Goal: Task Accomplishment & Management: Use online tool/utility

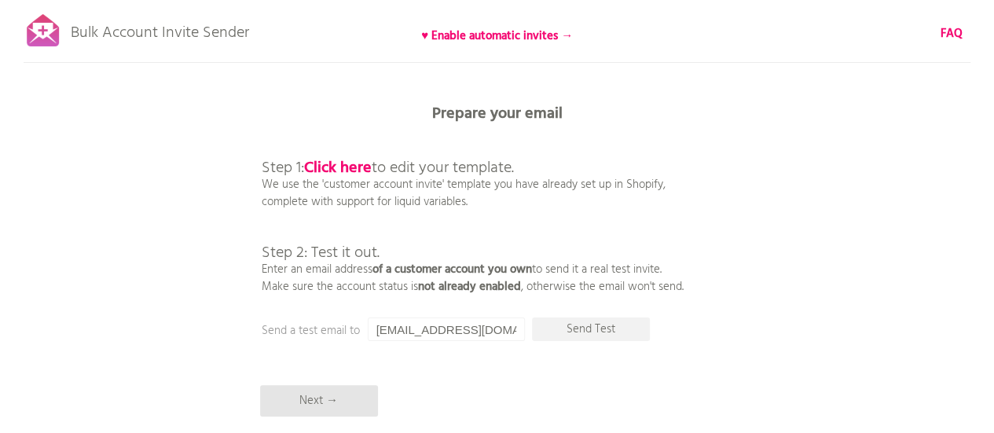
click at [0, 133] on div "Bulk Account Invite Sender ♥ Enable automatic invites → FAQ Synced all customer…" at bounding box center [497, 275] width 994 height 550
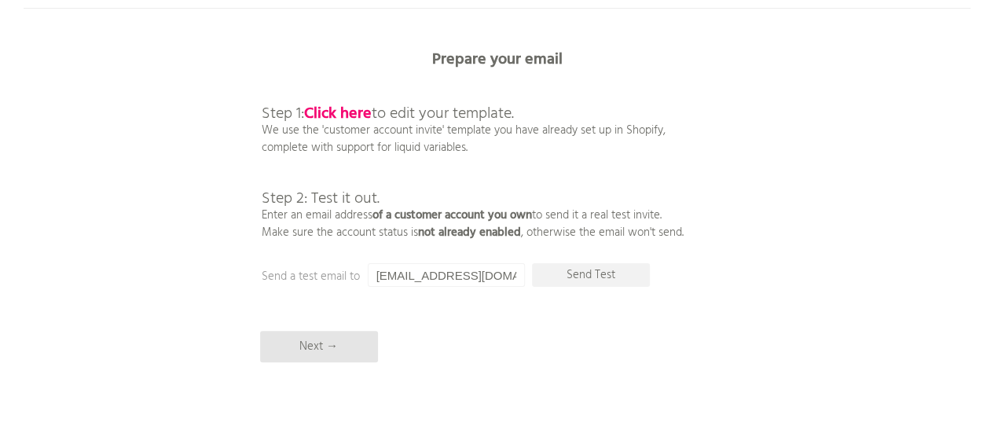
scroll to position [79, 0]
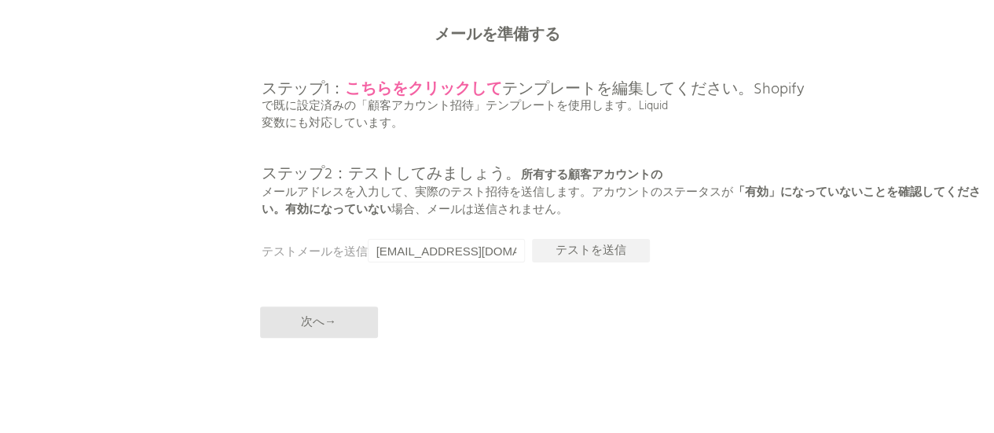
click at [448, 92] on font "こちらをクリックして" at bounding box center [423, 89] width 157 height 25
drag, startPoint x: 497, startPoint y: 251, endPoint x: 306, endPoint y: 260, distance: 190.4
click at [707, 203] on p "ステップ1： こちらをクリックして テンプレートを編集してください。Shopify で既に設定済みの「顧客アカウント招待」テンプレートを使用します。Liqui…" at bounding box center [628, 132] width 733 height 171
click at [604, 249] on font "テストを送信" at bounding box center [591, 250] width 71 height 19
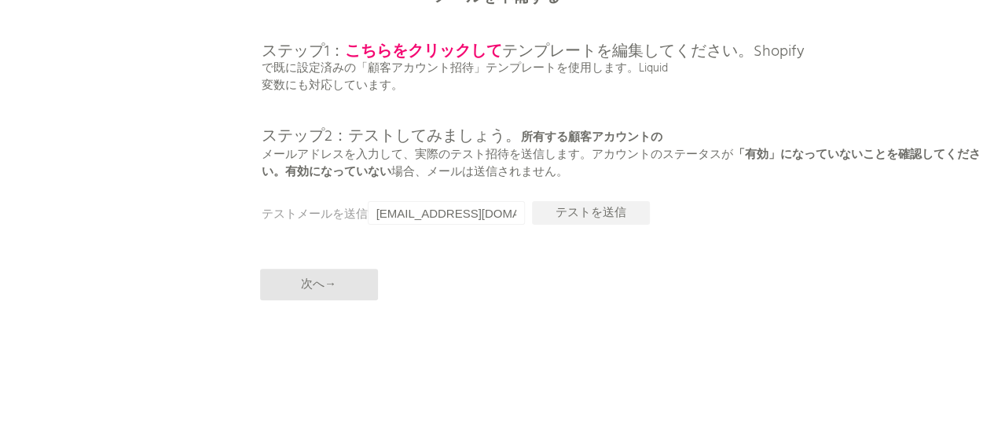
scroll to position [116, 0]
click at [589, 211] on font "テストを送信" at bounding box center [591, 213] width 71 height 19
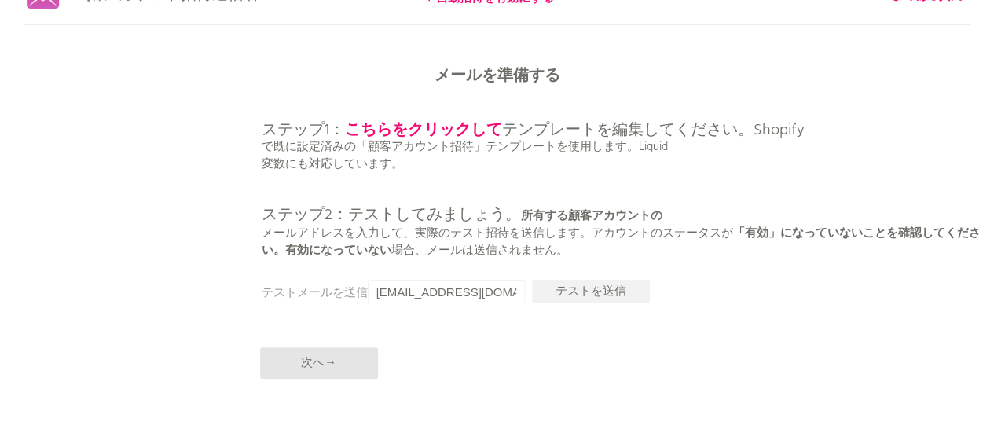
scroll to position [0, 0]
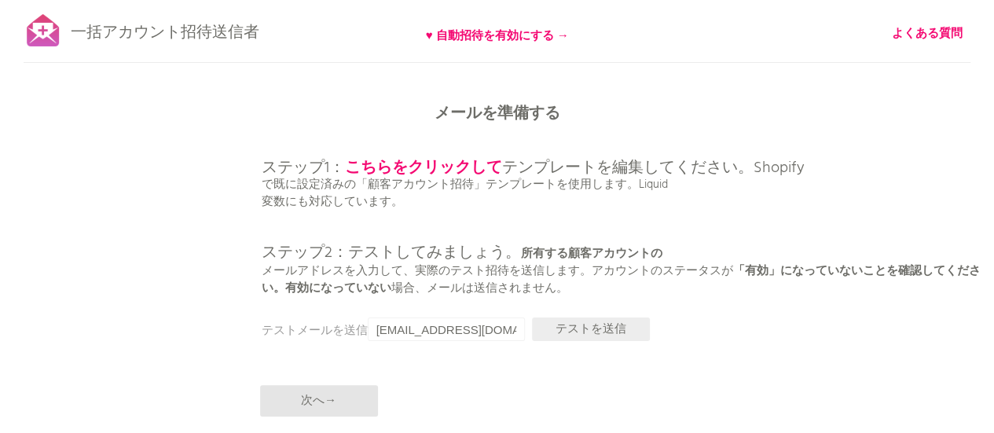
click at [607, 331] on font "テストを送信" at bounding box center [591, 329] width 71 height 19
click at [600, 330] on font "テストを送信" at bounding box center [591, 329] width 71 height 19
click at [584, 329] on font "テストを送信" at bounding box center [591, 329] width 71 height 19
click at [526, 202] on p "ステップ1： こちらをクリックして テンプレートを編集してください。Shopify で既に設定済みの「顧客アカウント招待」テンプレートを使用します。Liqui…" at bounding box center [628, 211] width 733 height 171
click at [578, 156] on font "テンプレートを編集してください。Shopify" at bounding box center [653, 168] width 303 height 25
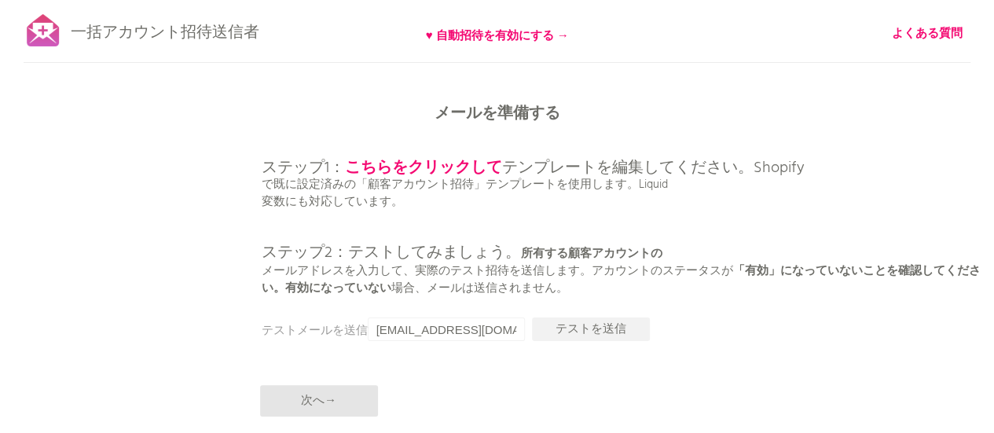
click at [541, 224] on p "ステップ1： こちらをクリックして テンプレートを編集してください。Shopify で既に設定済みの「顧客アカウント招待」テンプレートを使用します。Liqui…" at bounding box center [628, 211] width 733 height 171
click at [346, 328] on font "テストメールを送信する" at bounding box center [327, 330] width 130 height 19
click at [512, 332] on input "[EMAIL_ADDRESS][DOMAIN_NAME]" at bounding box center [446, 329] width 157 height 24
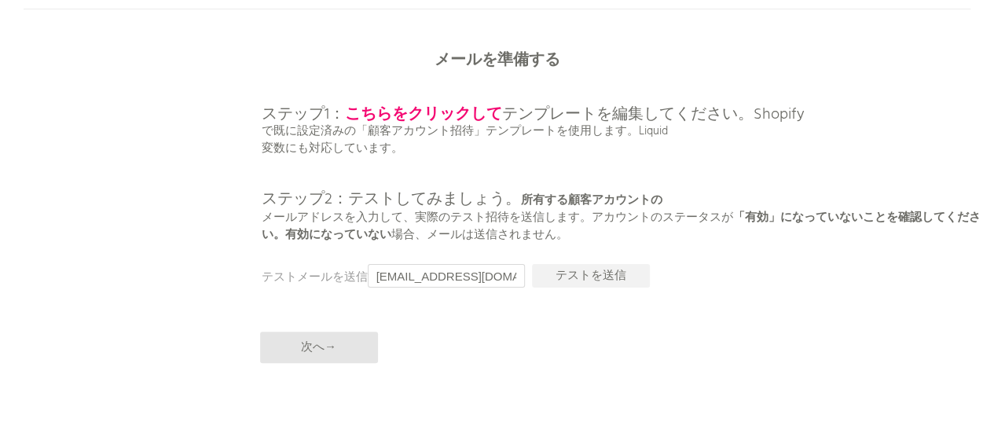
scroll to position [79, 0]
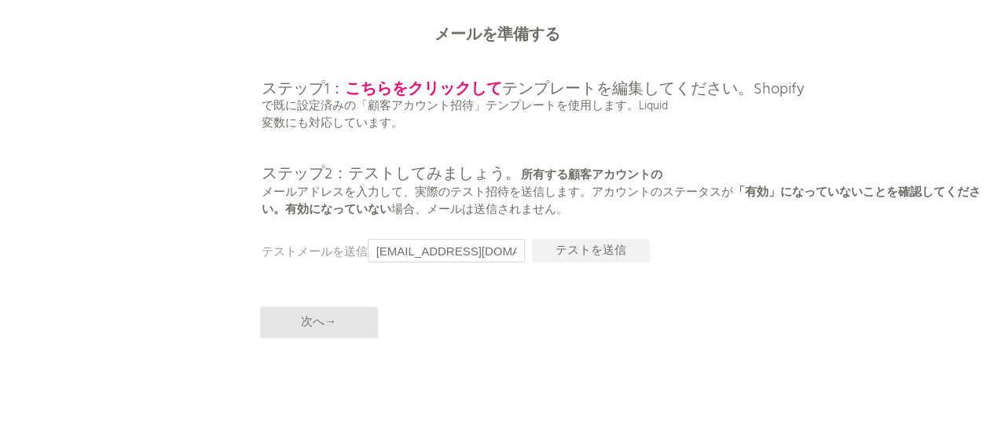
drag, startPoint x: 505, startPoint y: 250, endPoint x: 338, endPoint y: 240, distance: 167.7
click at [338, 240] on div "一括アカウント招待送信者 ♥ 自動招待を有効にする → よくある質問 すべての顧客を同期しました。 送信を一時停止 （これには最大30分かかる場合があります）…" at bounding box center [497, 196] width 994 height 550
click at [607, 248] on font "テストを送信" at bounding box center [591, 250] width 71 height 19
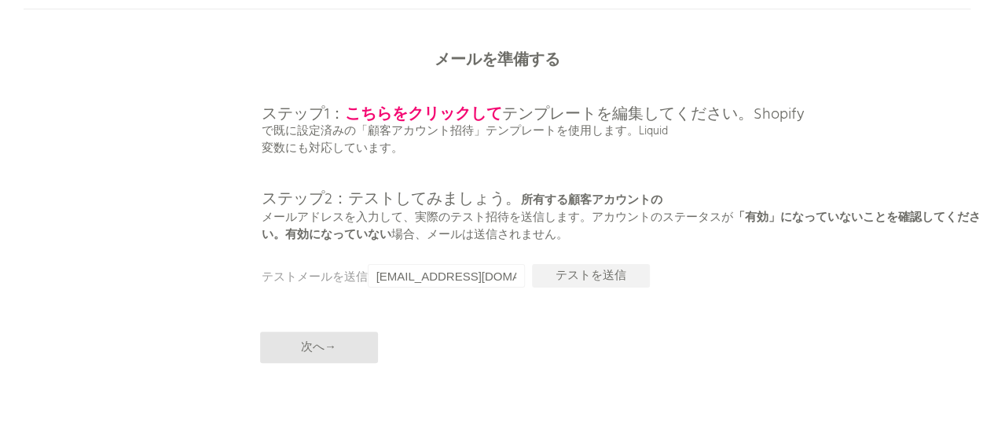
scroll to position [116, 0]
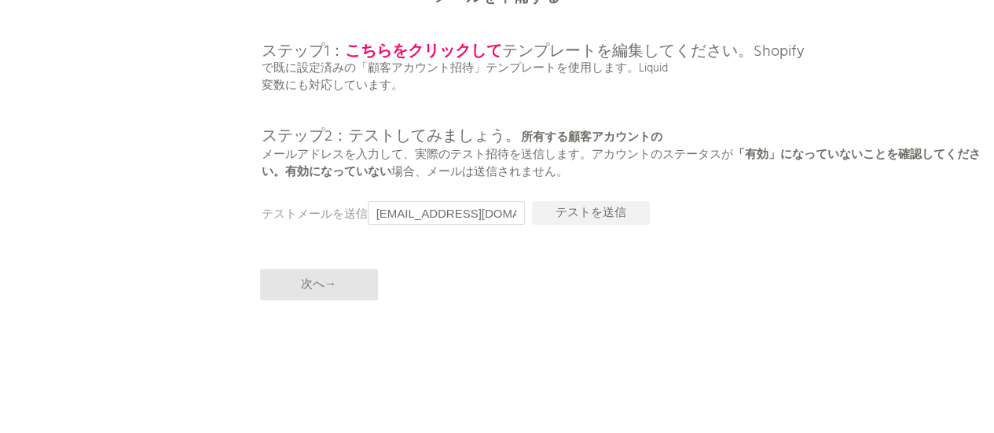
click at [508, 208] on input "[EMAIL_ADDRESS][DOMAIN_NAME]" at bounding box center [446, 213] width 157 height 24
drag, startPoint x: 508, startPoint y: 212, endPoint x: 59, endPoint y: 118, distance: 459.3
click at [157, 207] on div "一括アカウント招待送信者 ♥ 自動招待を有効にする → よくある質問 すべての顧客を同期しました。 送信を一時停止 （これには最大30分かかる場合があります）…" at bounding box center [497, 159] width 994 height 550
type input "m"
type input "[PERSON_NAME][EMAIL_ADDRESS][DOMAIN_NAME]"
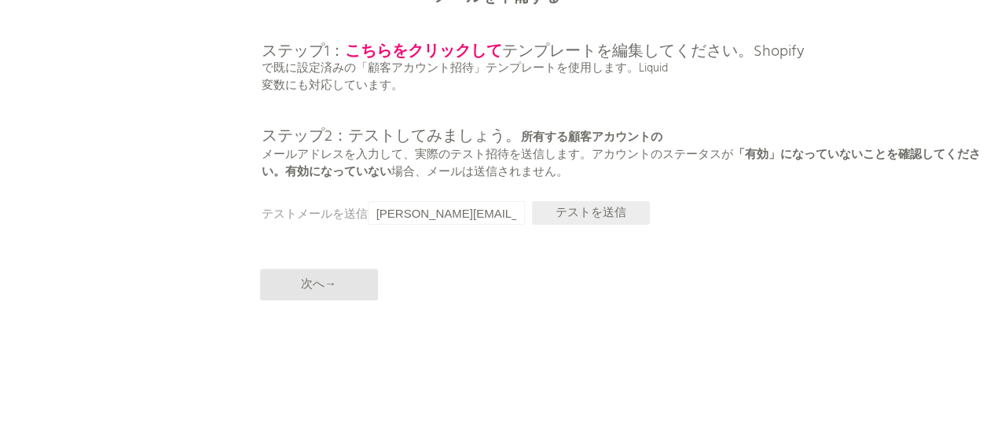
click at [616, 207] on font "テストを送信" at bounding box center [591, 213] width 71 height 19
click at [565, 207] on font "テストを送信" at bounding box center [591, 213] width 71 height 19
click at [574, 218] on font "テストを送信" at bounding box center [591, 213] width 71 height 19
click at [599, 216] on font "テストを送信" at bounding box center [591, 213] width 71 height 19
click at [608, 211] on font "テストを送信" at bounding box center [591, 213] width 71 height 19
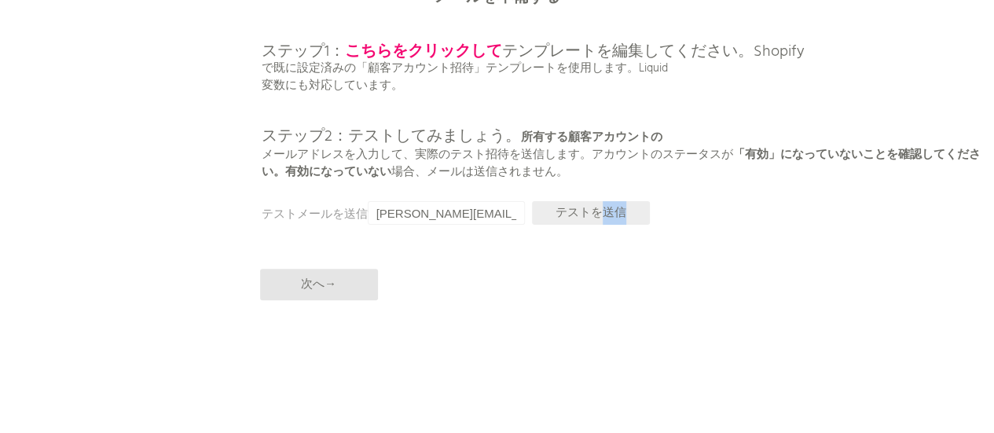
click at [608, 211] on font "テストを送信" at bounding box center [591, 213] width 71 height 19
click at [607, 211] on font "テストを送信" at bounding box center [591, 213] width 71 height 19
click at [541, 208] on p "テストを送信" at bounding box center [591, 213] width 118 height 24
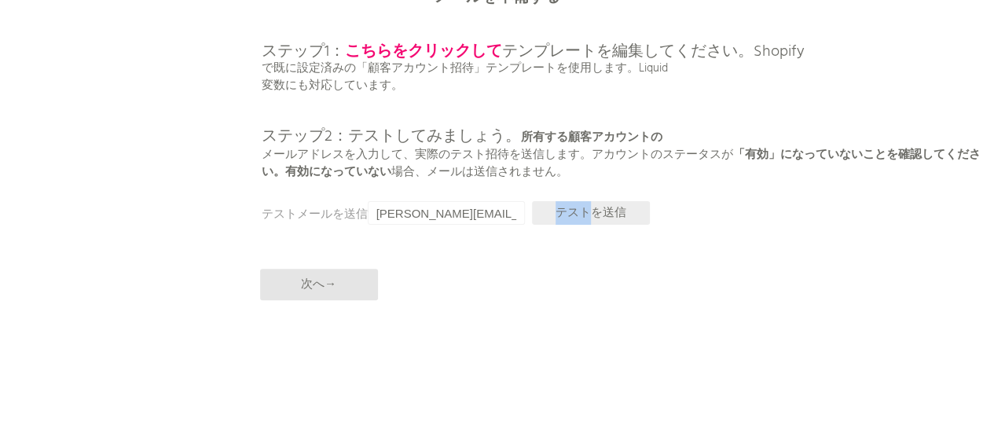
click at [547, 207] on p "テストを送信" at bounding box center [591, 213] width 118 height 24
click at [567, 210] on font "テストを送信" at bounding box center [591, 213] width 71 height 19
click at [514, 209] on input "[PERSON_NAME][EMAIL_ADDRESS][DOMAIN_NAME]" at bounding box center [446, 213] width 157 height 24
click at [713, 160] on font "アカウントのステータスが" at bounding box center [662, 154] width 141 height 19
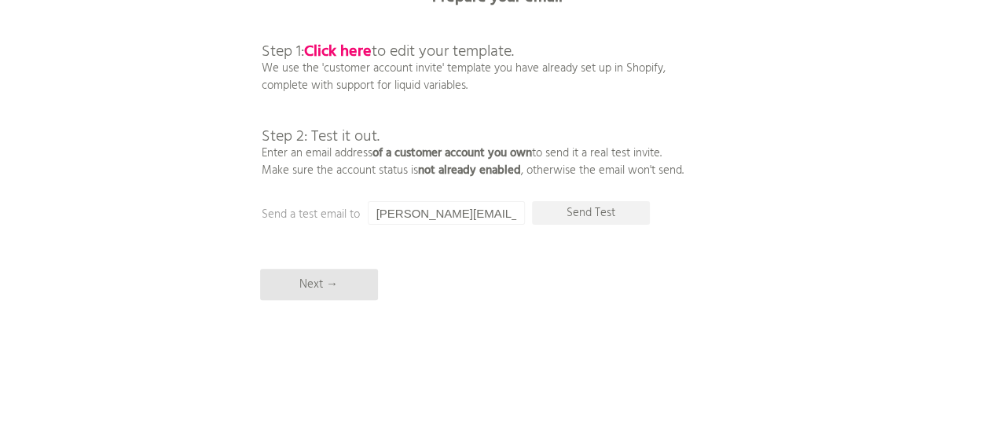
click at [807, 140] on div "Bulk Account Invite Sender ♥ Enable automatic invites → FAQ Synced all customer…" at bounding box center [497, 159] width 994 height 550
click at [587, 215] on p "Send Test" at bounding box center [591, 213] width 118 height 24
drag, startPoint x: 513, startPoint y: 213, endPoint x: 281, endPoint y: 211, distance: 232.6
paste input "[EMAIL_ADDRESS][DOMAIN_NAME]"
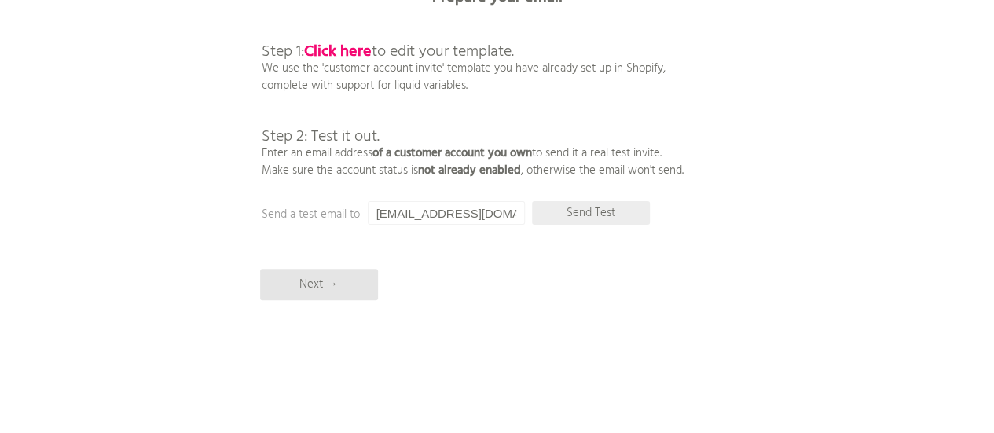
click at [600, 213] on p "Send Test" at bounding box center [591, 213] width 118 height 24
click at [591, 210] on p "Send Test" at bounding box center [591, 213] width 118 height 24
drag, startPoint x: 500, startPoint y: 214, endPoint x: 308, endPoint y: 205, distance: 191.9
paste input "[PERSON_NAME]"
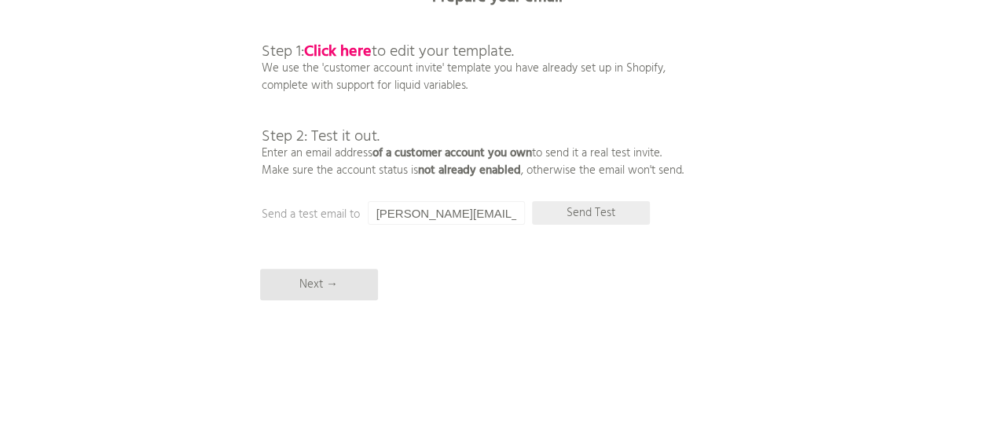
click at [592, 219] on p "Send Test" at bounding box center [591, 213] width 118 height 24
click at [582, 212] on p "Send Test" at bounding box center [591, 213] width 118 height 24
click at [589, 210] on p "Send Test" at bounding box center [591, 213] width 118 height 24
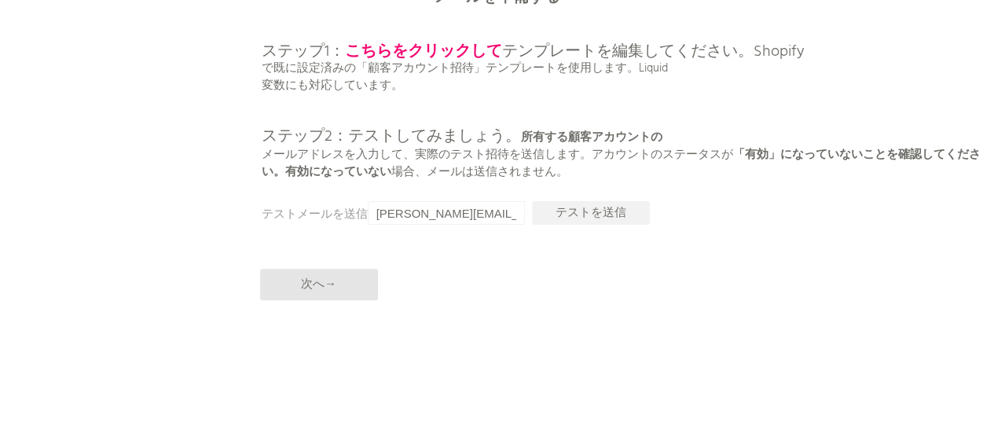
click at [658, 153] on font "アカウントのステータスが" at bounding box center [662, 154] width 141 height 19
click at [606, 207] on font "テストを送信" at bounding box center [591, 213] width 71 height 19
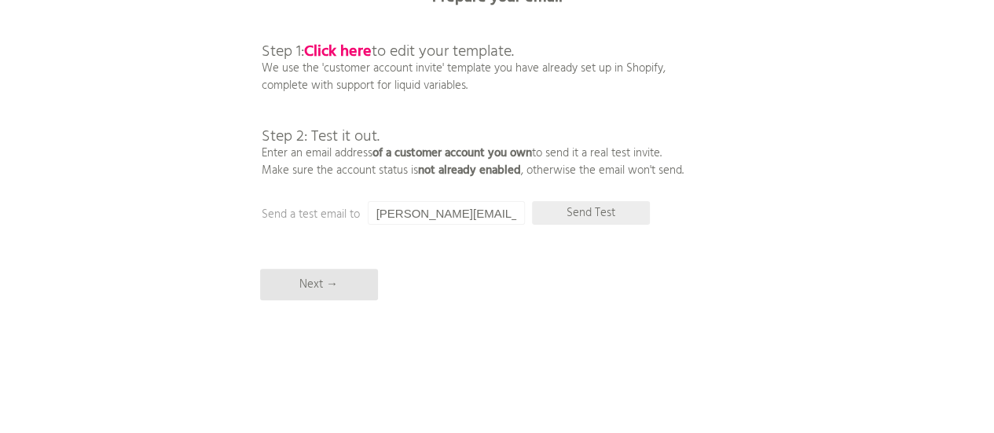
click at [589, 213] on p "Send Test" at bounding box center [591, 213] width 118 height 24
drag, startPoint x: 514, startPoint y: 208, endPoint x: 344, endPoint y: 199, distance: 170.0
click at [344, 199] on div "Bulk Account Invite Sender ♥ Enable automatic invites → FAQ Synced all customer…" at bounding box center [497, 159] width 994 height 550
paste input "a-jewelrybox"
click at [806, 188] on div "Bulk Account Invite Sender ♥ Enable automatic invites → FAQ Synced all customer…" at bounding box center [497, 159] width 994 height 550
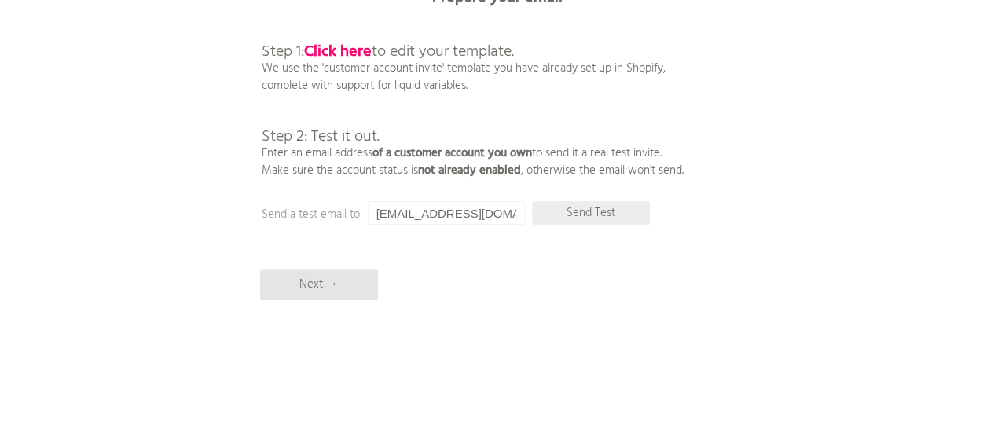
click at [609, 214] on p "Send Test" at bounding box center [591, 213] width 118 height 24
click at [497, 213] on input "[EMAIL_ADDRESS][DOMAIN_NAME]" at bounding box center [446, 213] width 157 height 24
drag, startPoint x: 22, startPoint y: 170, endPoint x: 75, endPoint y: 118, distance: 74.5
click at [22, 170] on div "Bulk Account Invite Sender ♥ Enable automatic invites → FAQ Synced all customer…" at bounding box center [497, 159] width 994 height 550
drag, startPoint x: 407, startPoint y: 211, endPoint x: 319, endPoint y: 208, distance: 88.1
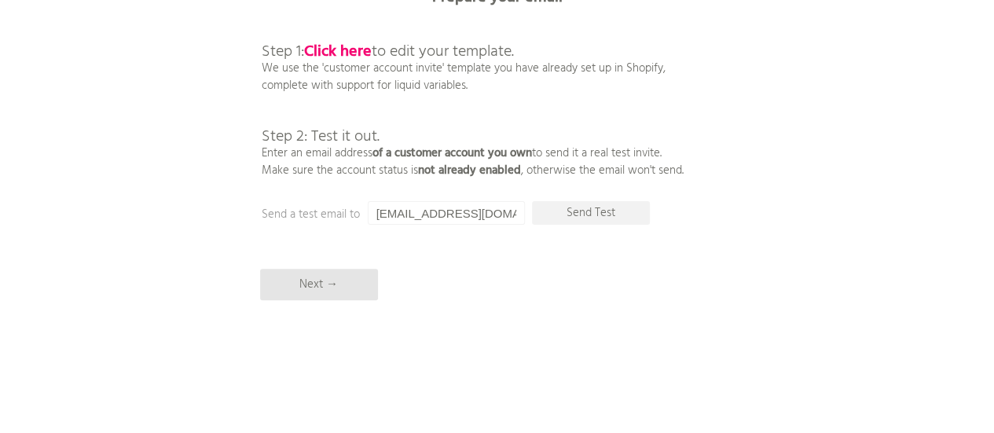
paste input "yakosakurai"
type input "[EMAIL_ADDRESS][DOMAIN_NAME]"
click at [604, 214] on p "Send Test" at bounding box center [591, 213] width 118 height 24
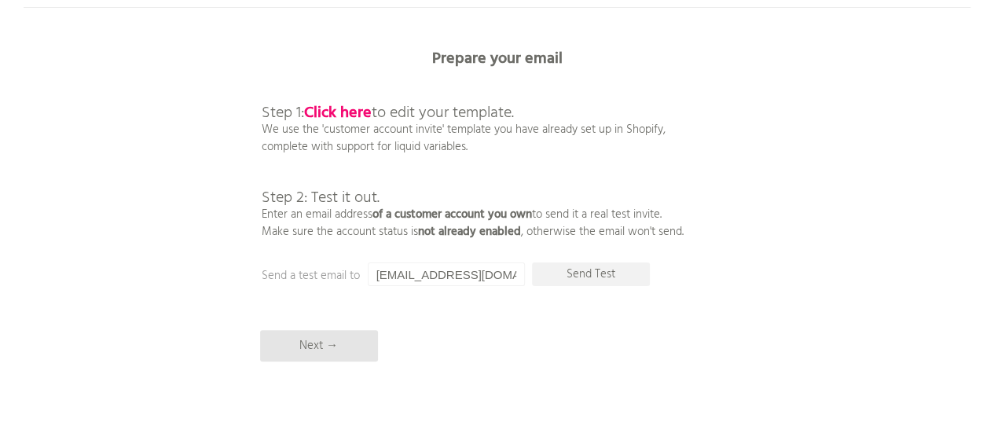
scroll to position [0, 0]
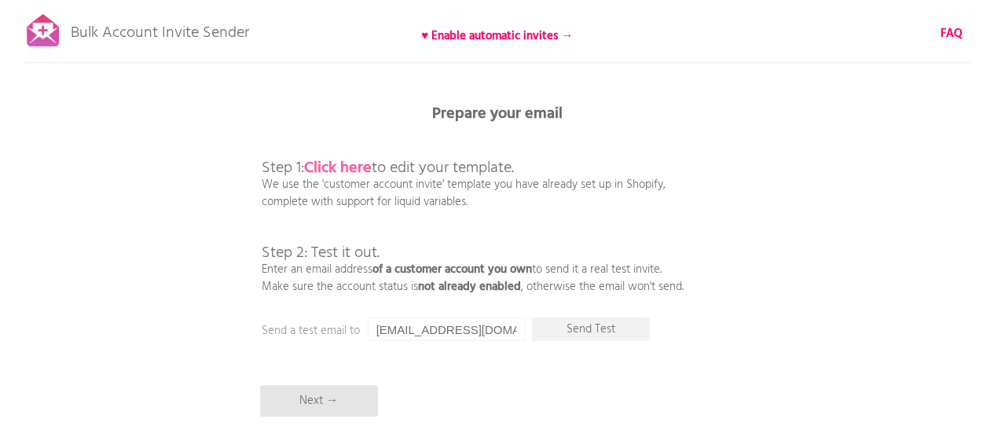
click at [336, 163] on b "Click here" at bounding box center [338, 168] width 68 height 25
click at [591, 333] on p "Send Test" at bounding box center [591, 329] width 118 height 24
click at [347, 169] on b "Click here" at bounding box center [338, 168] width 68 height 25
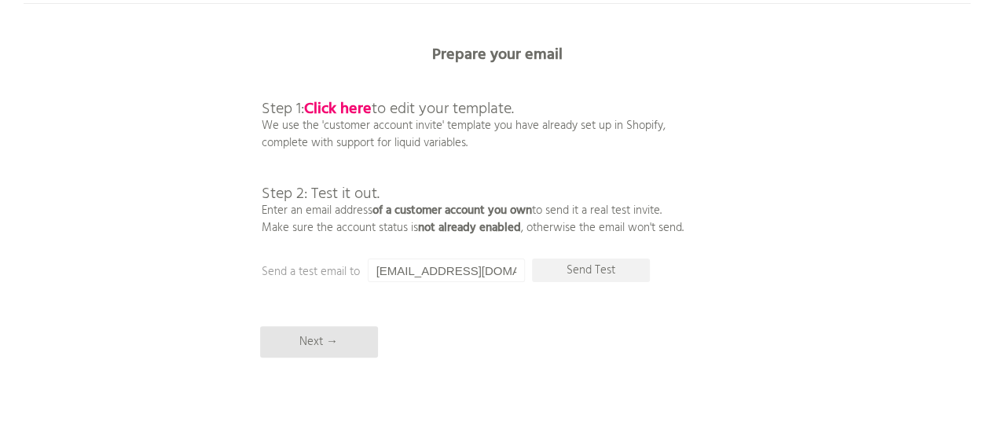
scroll to position [116, 0]
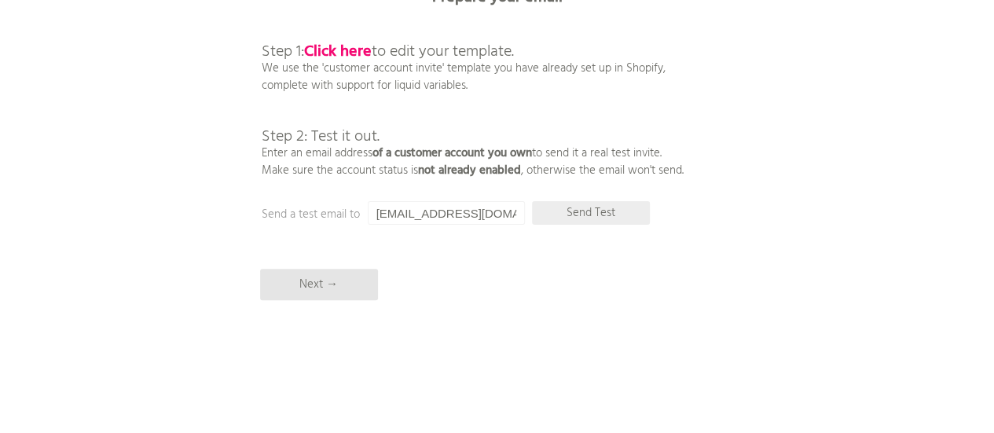
click at [593, 212] on p "Send Test" at bounding box center [591, 213] width 118 height 24
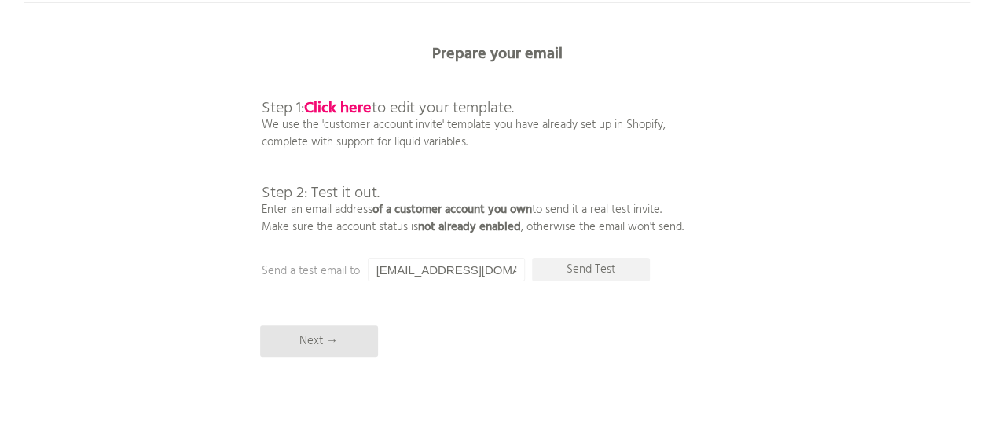
scroll to position [38, 0]
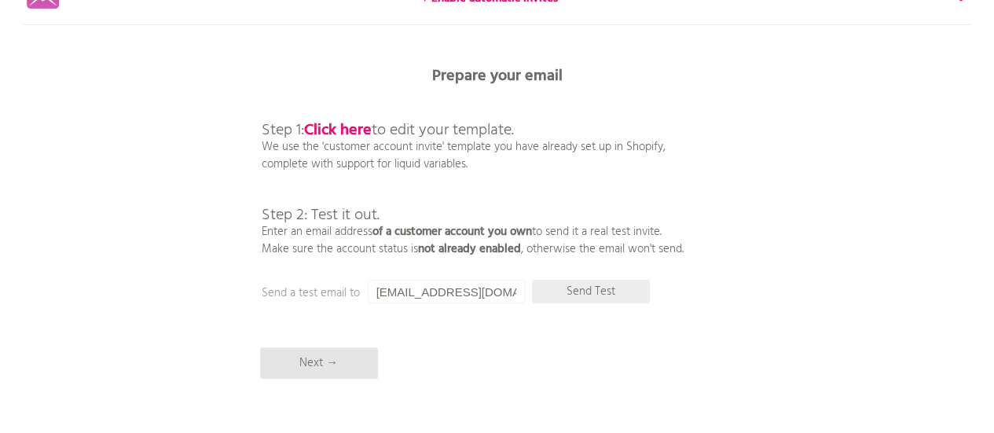
click at [583, 290] on p "Send Test" at bounding box center [591, 292] width 118 height 24
